Goal: Transaction & Acquisition: Book appointment/travel/reservation

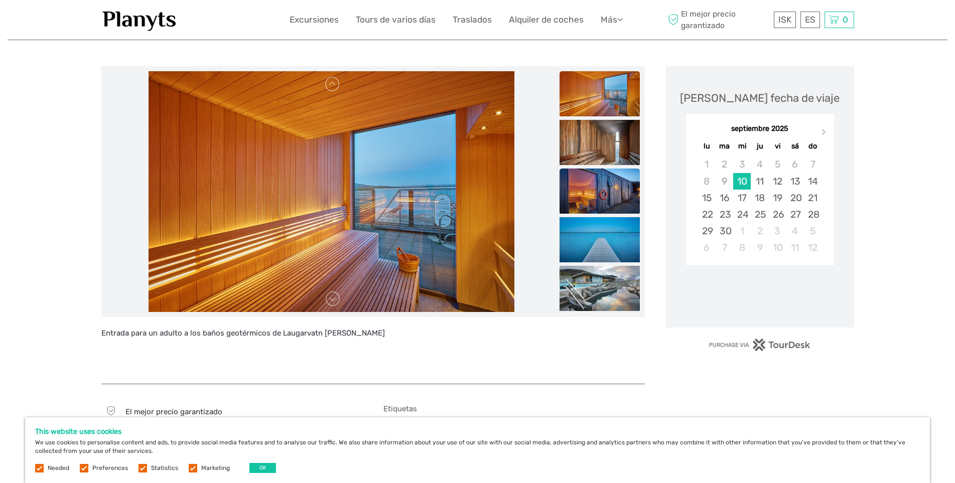
scroll to position [50, 0]
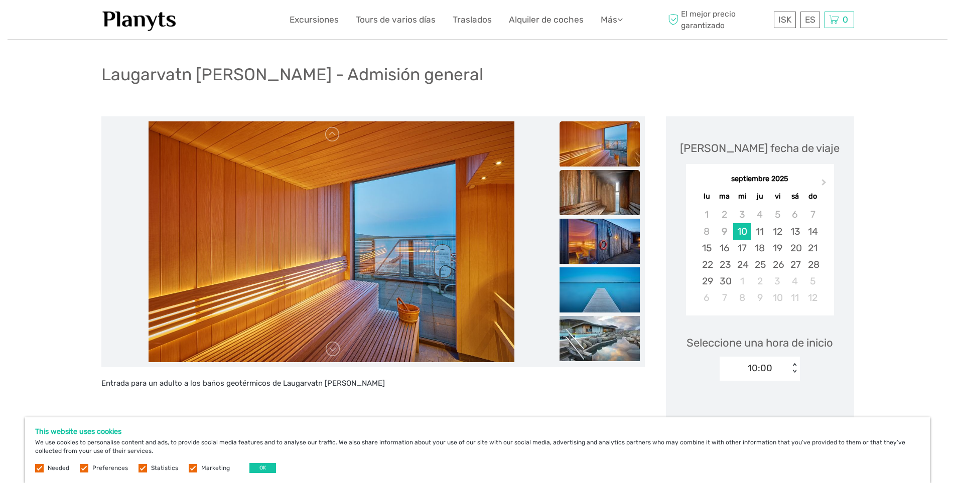
click at [615, 200] on img at bounding box center [599, 192] width 80 height 45
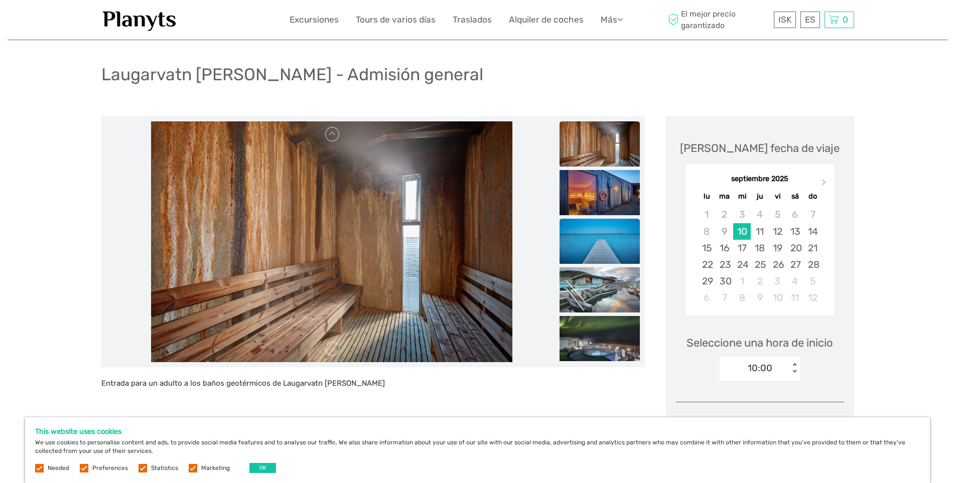
click at [618, 236] on img at bounding box center [599, 241] width 80 height 45
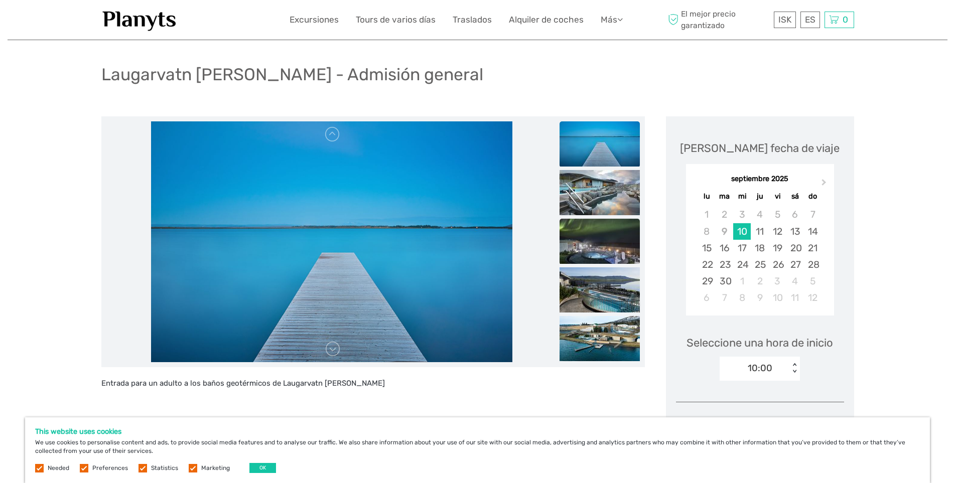
click at [616, 246] on img at bounding box center [599, 241] width 80 height 45
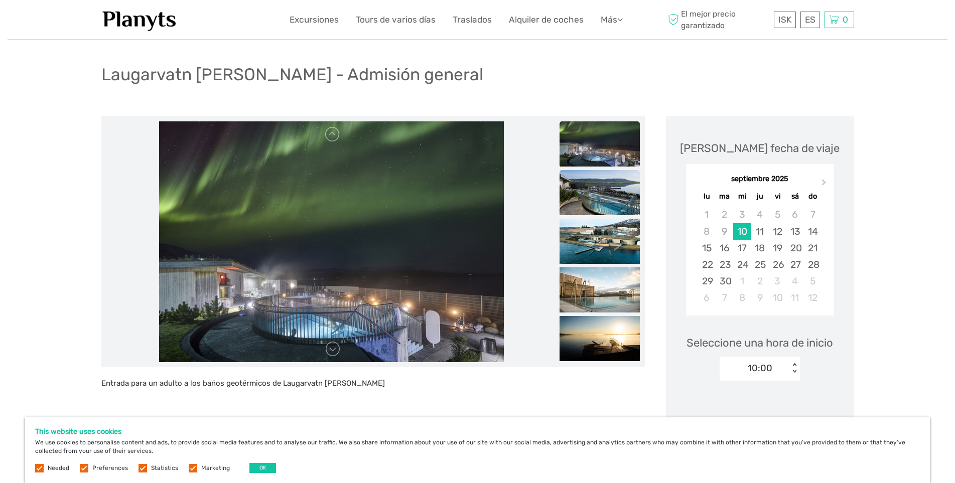
click at [606, 203] on img at bounding box center [599, 192] width 80 height 45
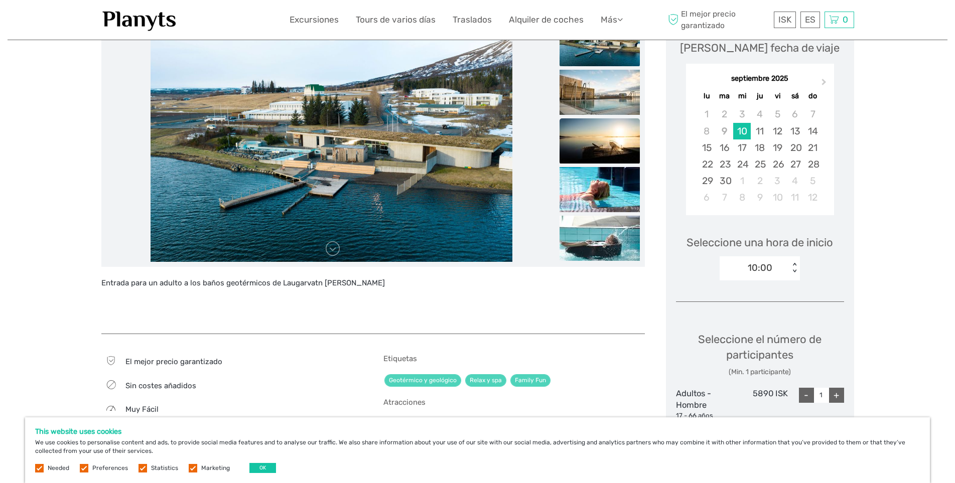
scroll to position [0, 0]
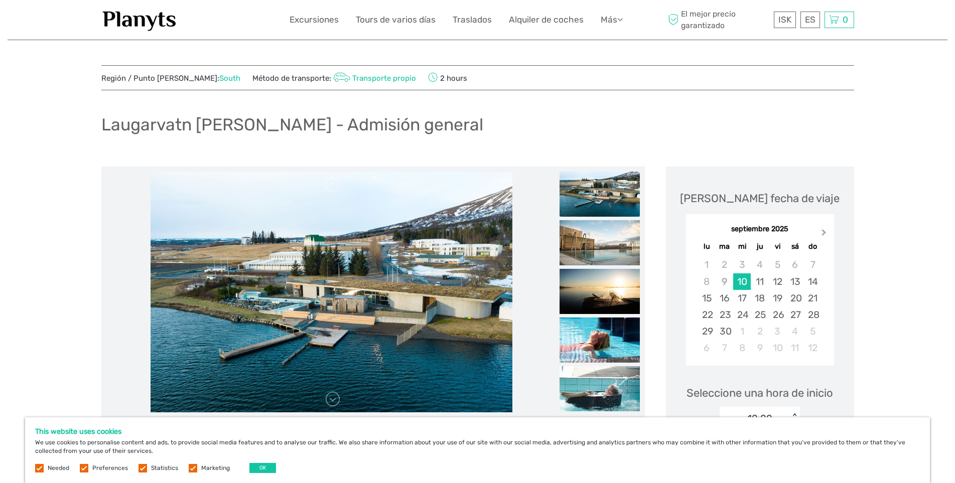
click at [818, 230] on button "Next Month" at bounding box center [825, 235] width 16 height 16
click at [696, 234] on span "Previous Month" at bounding box center [696, 234] width 0 height 15
click at [821, 230] on button "Next Month" at bounding box center [825, 235] width 16 height 16
click at [824, 231] on span "Next Month" at bounding box center [824, 234] width 0 height 15
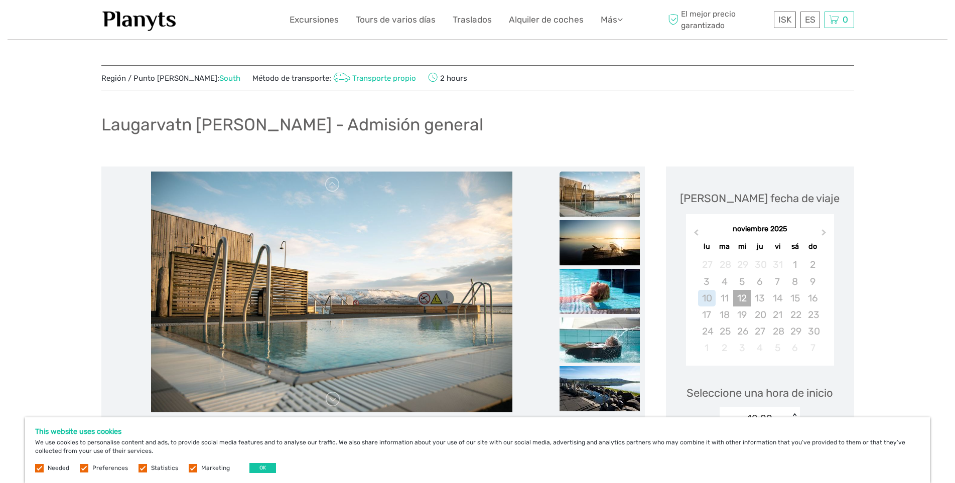
click at [740, 296] on div "12" at bounding box center [742, 298] width 18 height 17
click at [743, 299] on div "12" at bounding box center [742, 298] width 18 height 17
click at [696, 234] on span "Previous Month" at bounding box center [696, 234] width 0 height 15
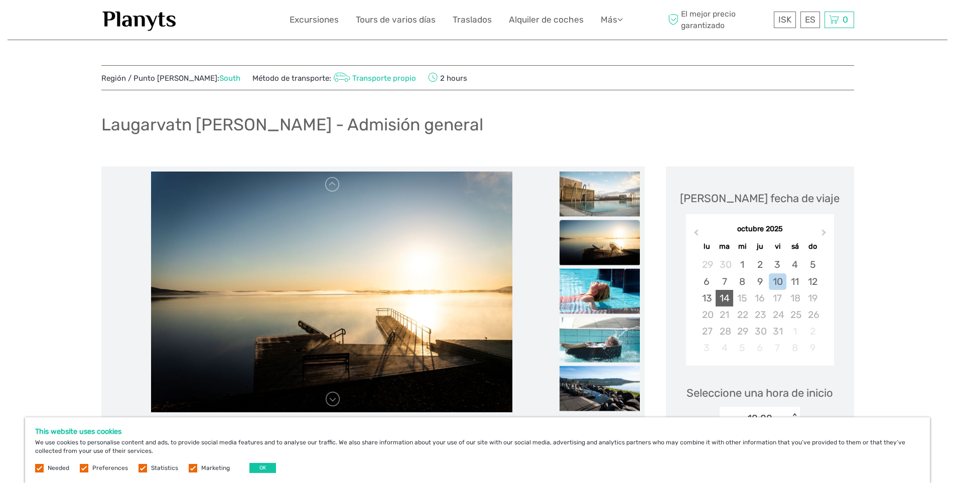
click at [723, 294] on div "14" at bounding box center [724, 298] width 18 height 17
